Goal: Task Accomplishment & Management: Complete application form

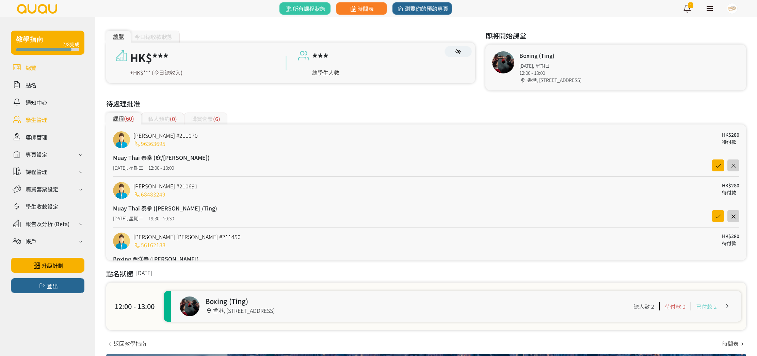
click at [50, 119] on link at bounding box center [47, 120] width 73 height 12
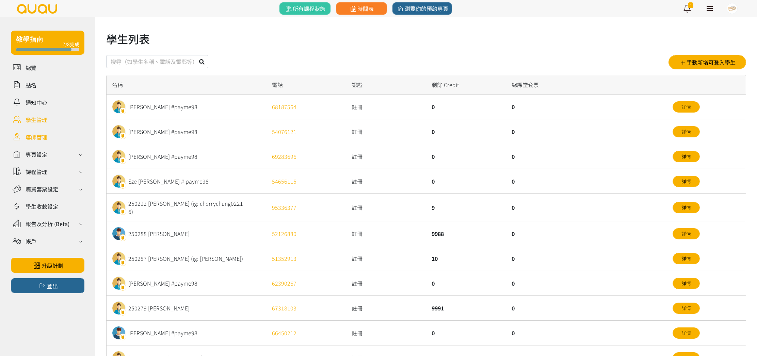
click at [47, 136] on link at bounding box center [47, 137] width 73 height 12
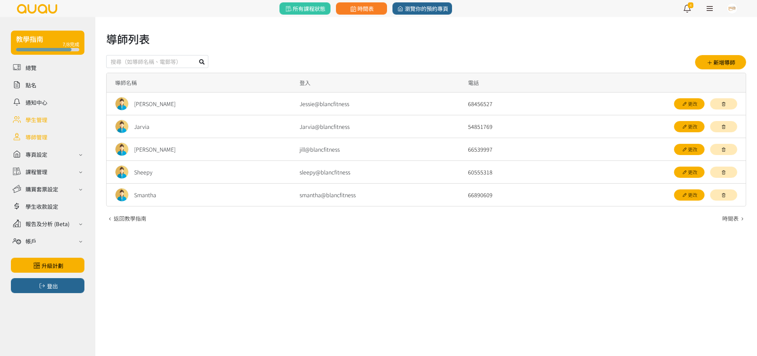
click at [46, 122] on link at bounding box center [47, 120] width 73 height 12
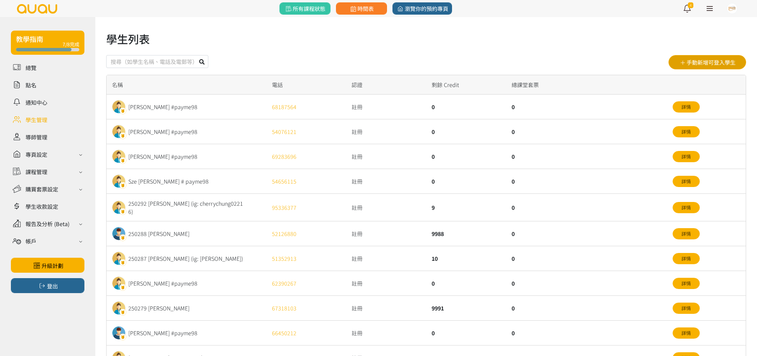
click at [717, 66] on button "手動新增可登入學生" at bounding box center [707, 62] width 78 height 14
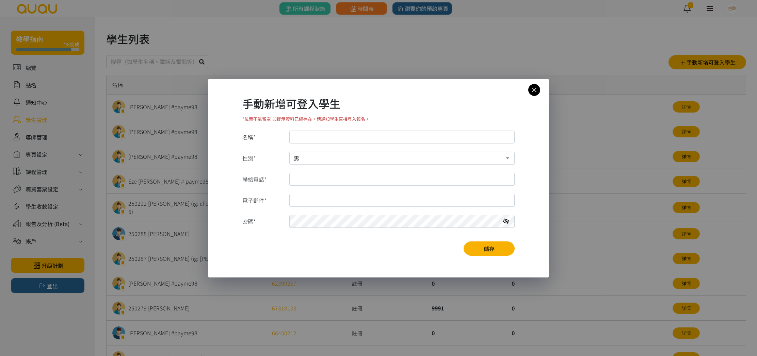
click at [331, 131] on input "名稱*" at bounding box center [401, 137] width 225 height 13
type input "Ryan Lay"
click at [325, 177] on input "聯絡電話*" at bounding box center [401, 179] width 225 height 13
type input "55476554"
click at [336, 198] on input "電子郵件*" at bounding box center [401, 200] width 225 height 13
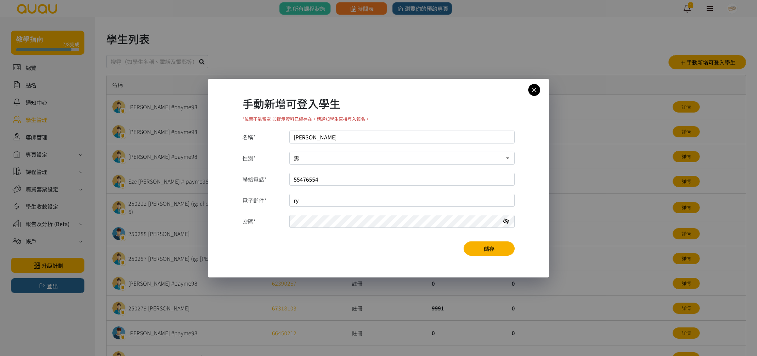
type input "ryanlaw0619@gmail.com"
click at [492, 250] on button "儲存" at bounding box center [488, 249] width 51 height 14
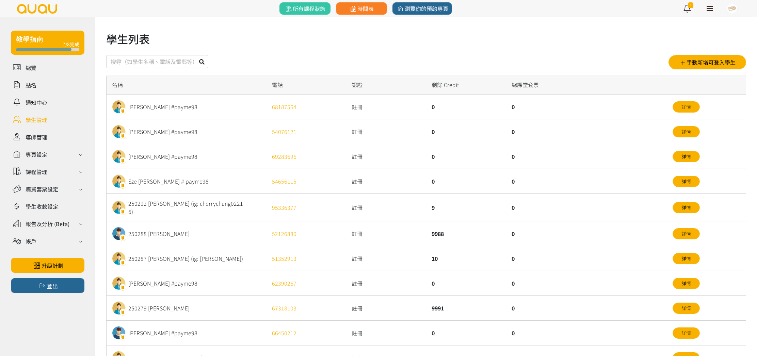
click at [172, 61] on input "text" at bounding box center [157, 61] width 102 height 13
type input "[PERSON_NAME]"
click at [195, 55] on button at bounding box center [201, 61] width 13 height 13
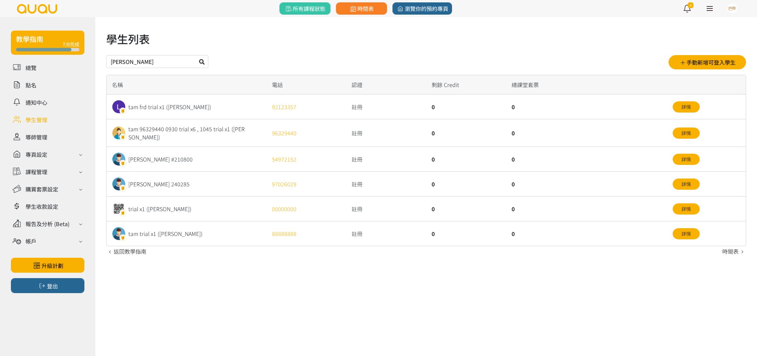
click at [153, 59] on input "[PERSON_NAME]" at bounding box center [157, 61] width 102 height 13
type input "r"
type input "5547"
click at [205, 62] on button at bounding box center [201, 61] width 13 height 13
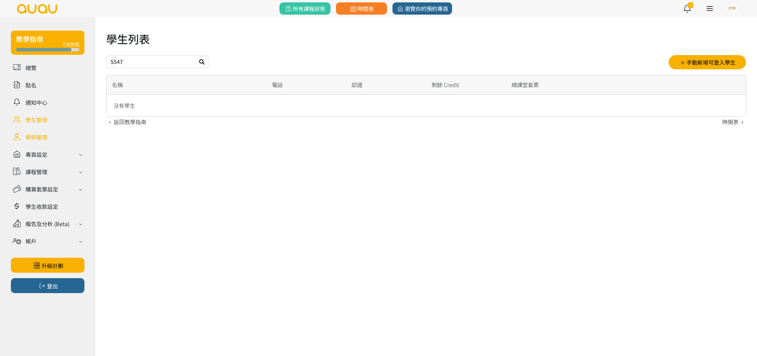
click at [49, 137] on link at bounding box center [47, 137] width 73 height 12
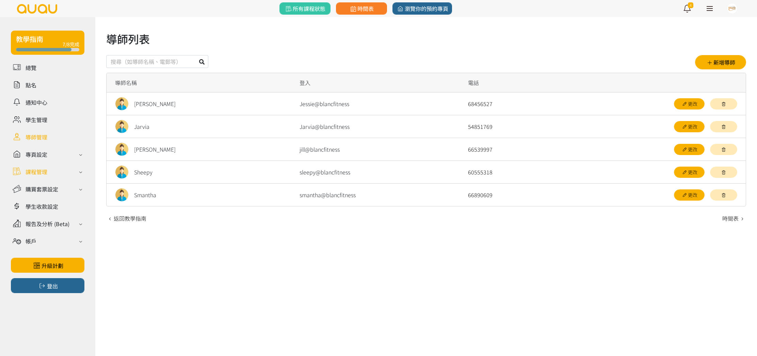
click at [48, 177] on div "課程管理" at bounding box center [47, 172] width 73 height 12
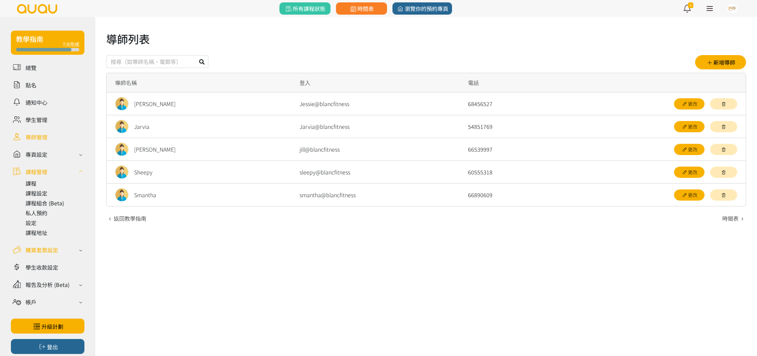
click at [47, 246] on div "購買套票設定" at bounding box center [42, 250] width 33 height 8
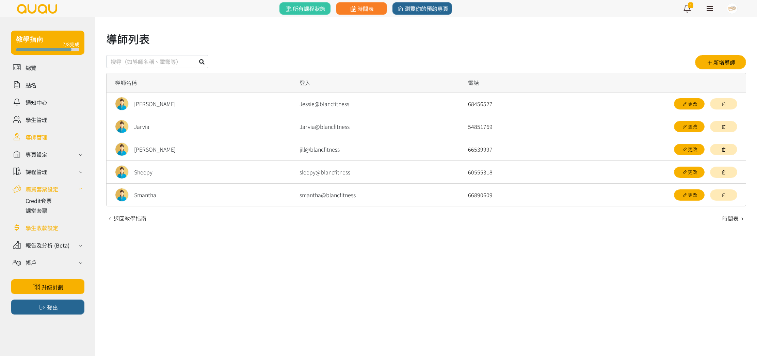
drag, startPoint x: 52, startPoint y: 227, endPoint x: 52, endPoint y: 230, distance: 3.8
click at [52, 227] on link at bounding box center [47, 228] width 73 height 12
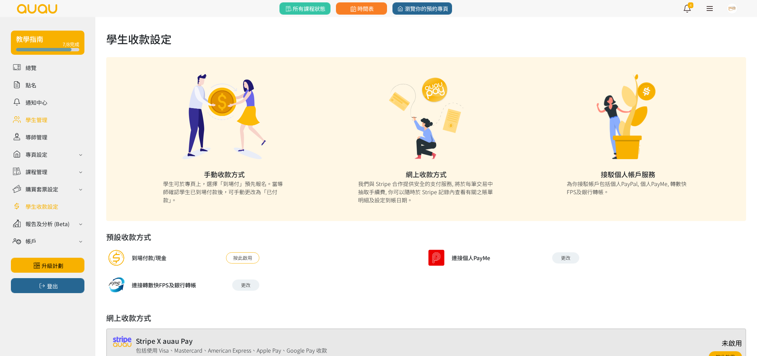
click at [47, 121] on link at bounding box center [47, 120] width 73 height 12
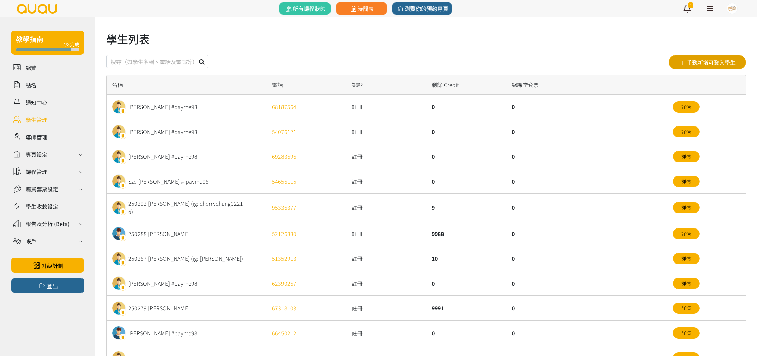
click at [716, 59] on button "手動新增可登入學生" at bounding box center [707, 62] width 78 height 14
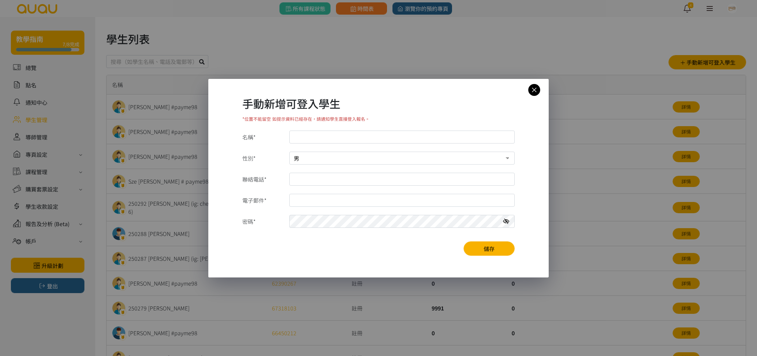
click at [403, 133] on input "名稱*" at bounding box center [401, 137] width 225 height 13
type input "Ryan Lay"
click at [313, 176] on input "聯絡電話*" at bounding box center [401, 179] width 225 height 13
click at [374, 180] on input "聯絡電話*" at bounding box center [401, 179] width 225 height 13
type input "55476554"
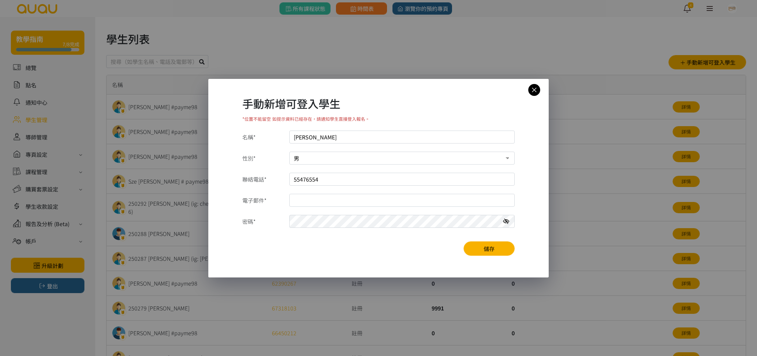
click at [316, 204] on input "電子郵件*" at bounding box center [401, 200] width 225 height 13
type input "ryanlaw0619@gmail.com"
click at [500, 245] on button "儲存" at bounding box center [488, 249] width 51 height 14
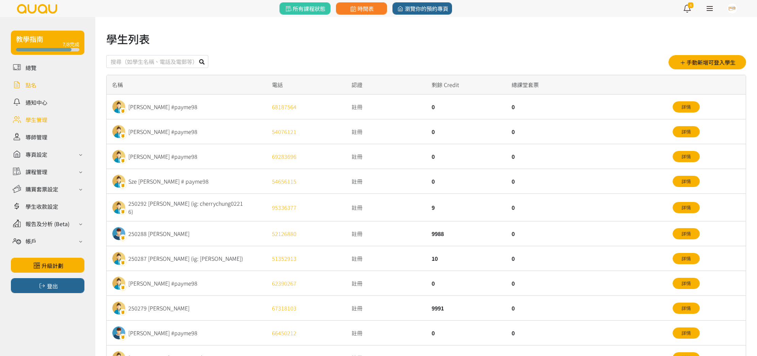
click at [38, 90] on link at bounding box center [47, 85] width 73 height 12
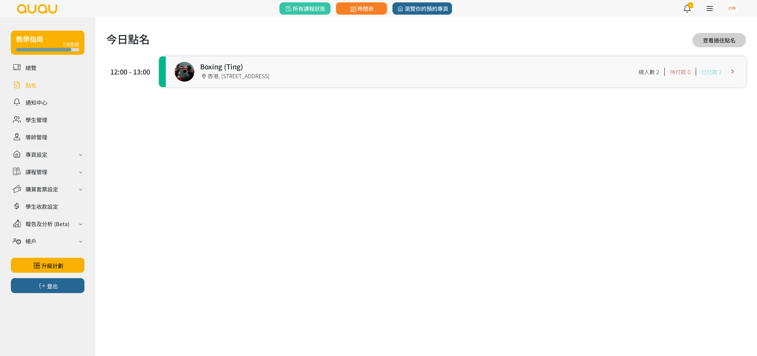
click at [332, 61] on link at bounding box center [456, 71] width 580 height 31
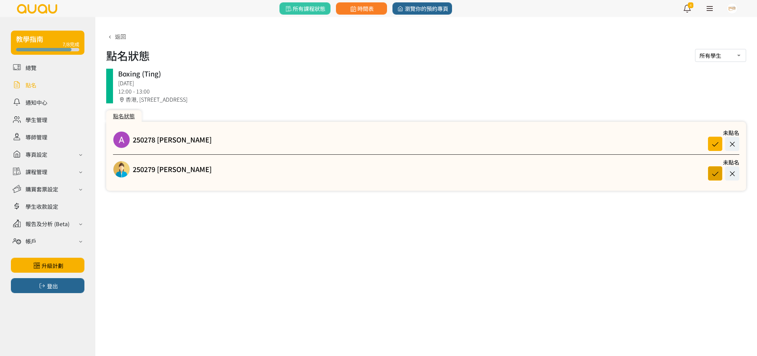
click at [715, 170] on icon at bounding box center [714, 173] width 13 height 9
click at [51, 116] on link at bounding box center [47, 120] width 73 height 12
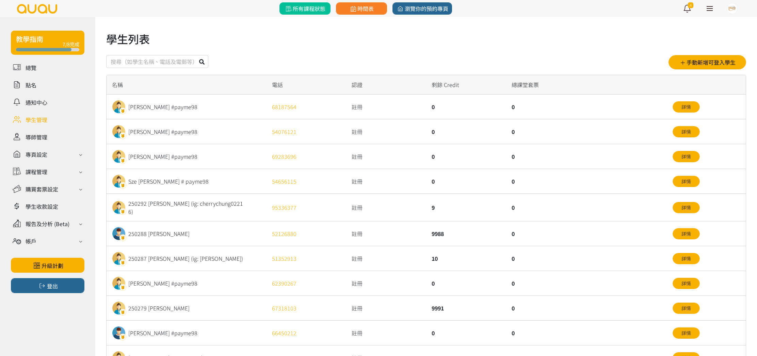
click at [320, 12] on span "所有課程狀態" at bounding box center [304, 8] width 41 height 8
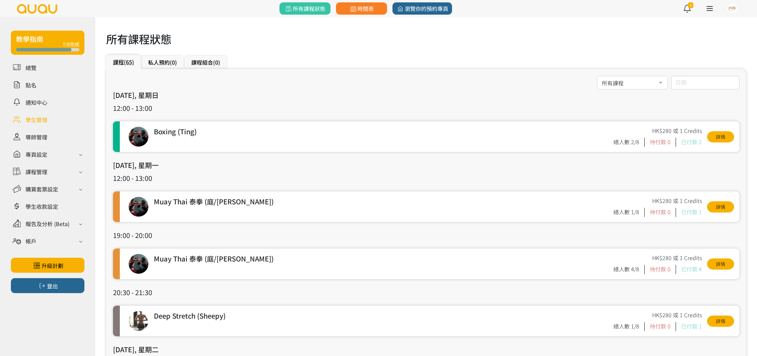
click at [44, 123] on link at bounding box center [47, 120] width 73 height 12
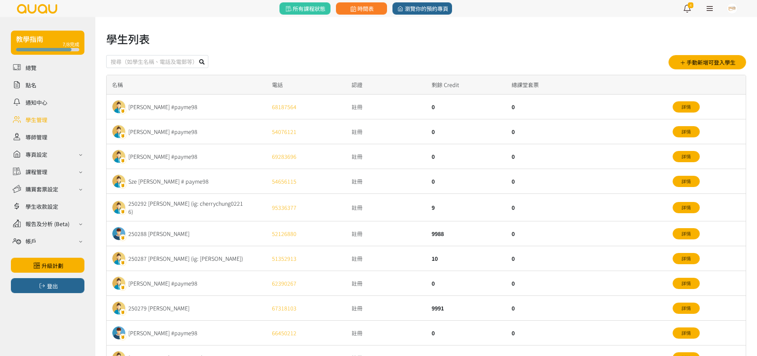
click at [152, 63] on input "text" at bounding box center [157, 61] width 102 height 13
type input "[PERSON_NAME]"
click at [203, 65] on button at bounding box center [201, 61] width 13 height 13
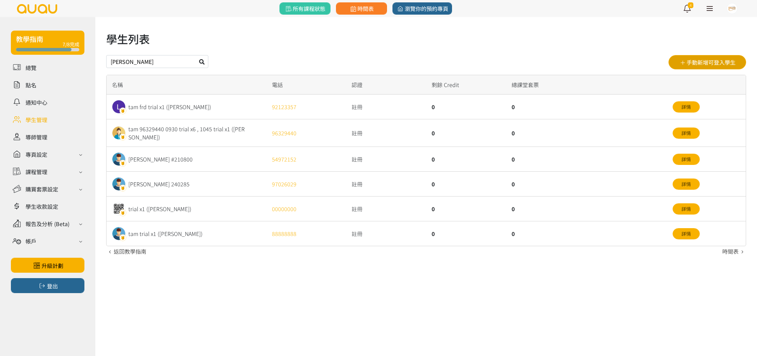
click at [717, 65] on button "手動新增可登入學生" at bounding box center [707, 62] width 78 height 14
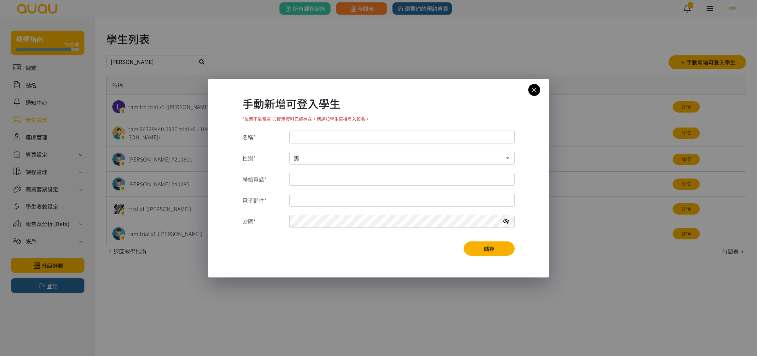
click at [359, 134] on input "名稱*" at bounding box center [401, 137] width 225 height 13
type input "250311 Ryan Lay"
click at [327, 176] on input "聯絡電話*" at bounding box center [401, 179] width 225 height 13
type input "55476554"
click at [332, 198] on input "電子郵件*" at bounding box center [401, 200] width 225 height 13
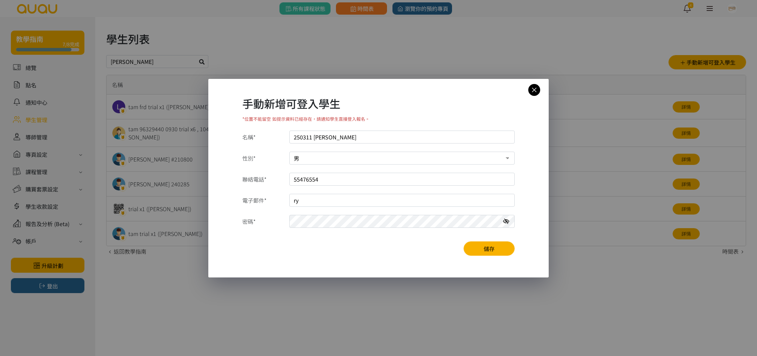
type input "ryanlaw0619@gmail.com"
click at [486, 247] on button "儲存" at bounding box center [488, 249] width 51 height 14
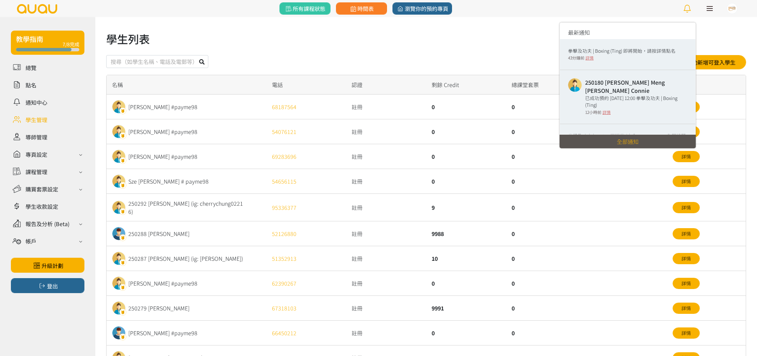
click at [685, 11] on icon at bounding box center [686, 9] width 13 height 10
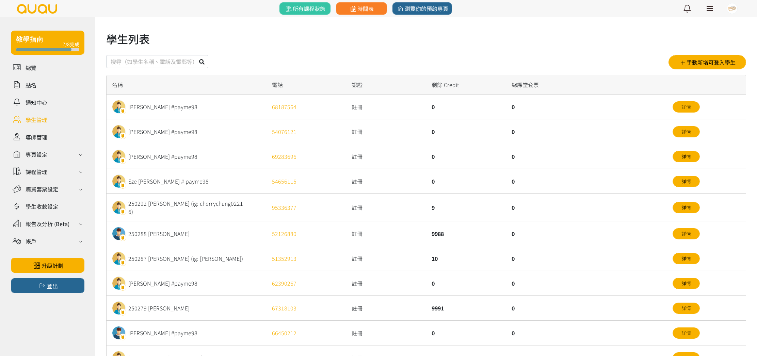
click at [709, 27] on div "學生列表 手動新增可登入學生 名稱 電話 認證 剩餘 Credit 總課堂套票 Chui Wai Yu #payme98 68187564 註冊 0 0 詳情…" at bounding box center [425, 259] width 661 height 484
click at [155, 57] on input "text" at bounding box center [157, 61] width 102 height 13
type input "250311"
click at [269, 54] on div "學生列表 250311 手動新增可登入學生 名稱 電話 認證 剩餘 Credit 總課堂套票 Chui Wai Yu #payme98 68187564 註冊…" at bounding box center [426, 261] width 640 height 460
click at [268, 53] on div "學生列表 250311 手動新增可登入學生 名稱 電話 認證 剩餘 Credit 總課堂套票 Chui Wai Yu #payme98 68187564 註冊…" at bounding box center [426, 261] width 640 height 460
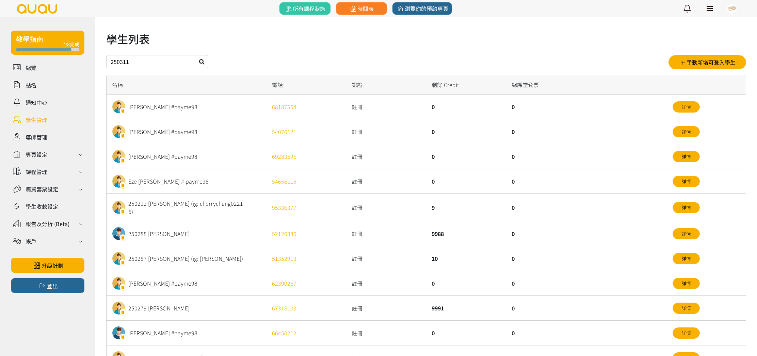
click at [206, 58] on button at bounding box center [201, 61] width 13 height 13
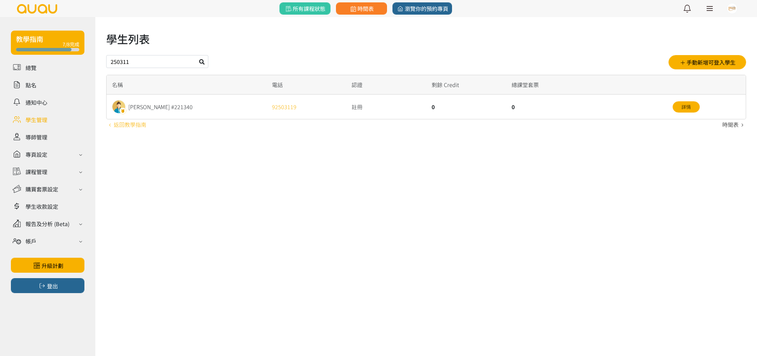
click at [137, 126] on link "返回教學指南" at bounding box center [126, 124] width 40 height 8
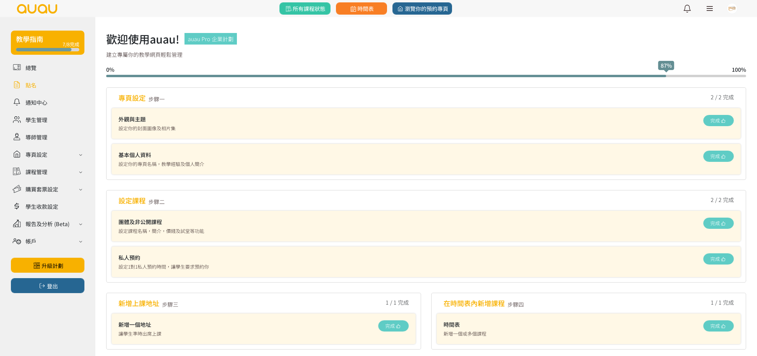
click at [49, 89] on link at bounding box center [47, 85] width 73 height 12
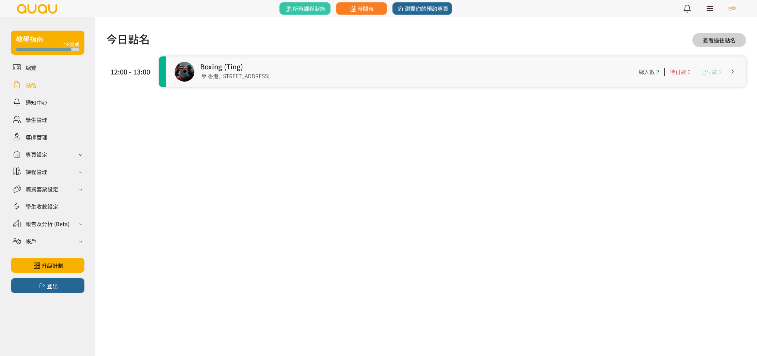
click at [345, 62] on link at bounding box center [456, 71] width 580 height 31
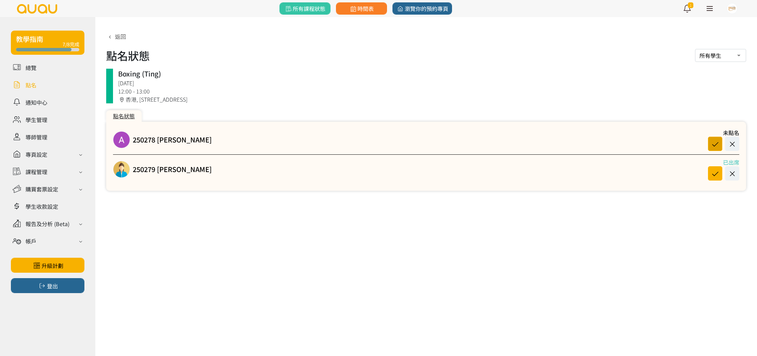
click at [714, 143] on icon at bounding box center [714, 143] width 13 height 9
